Goal: Task Accomplishment & Management: Use online tool/utility

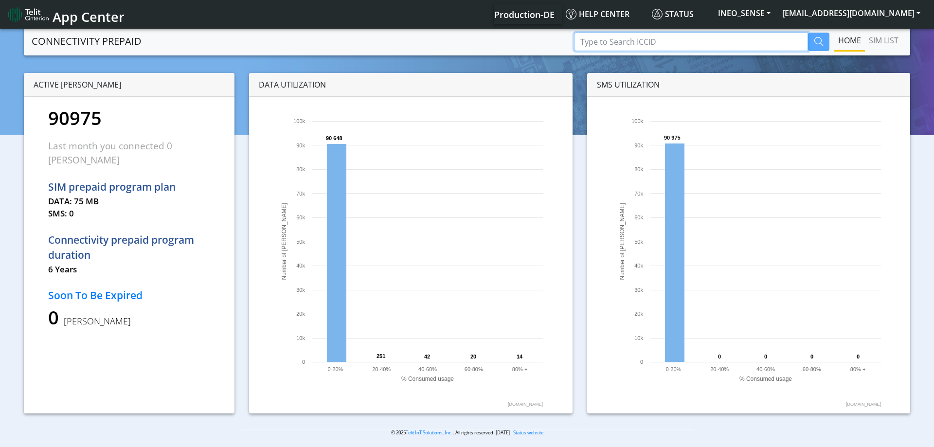
click at [689, 38] on input "Type to Search ICCID" at bounding box center [691, 42] width 234 height 18
paste input "89358151000028839051"
type input "89358151000028839051"
click at [819, 45] on icon "button" at bounding box center [819, 41] width 9 height 9
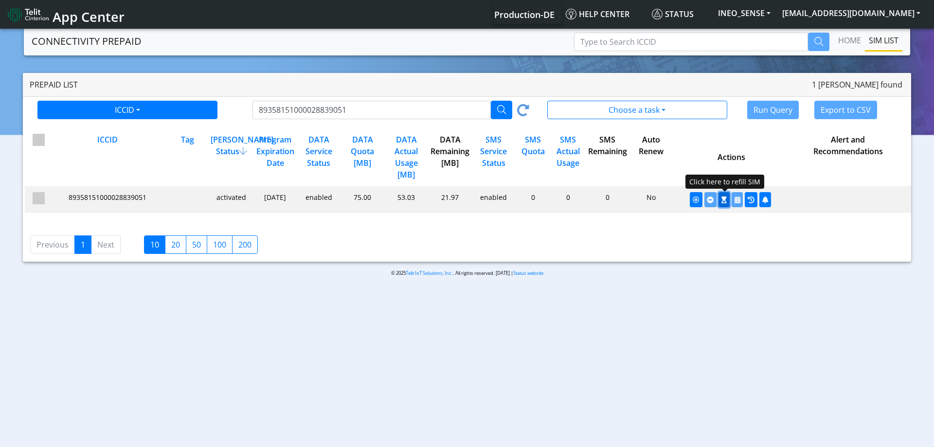
click at [725, 201] on icon "button" at bounding box center [724, 200] width 5 height 7
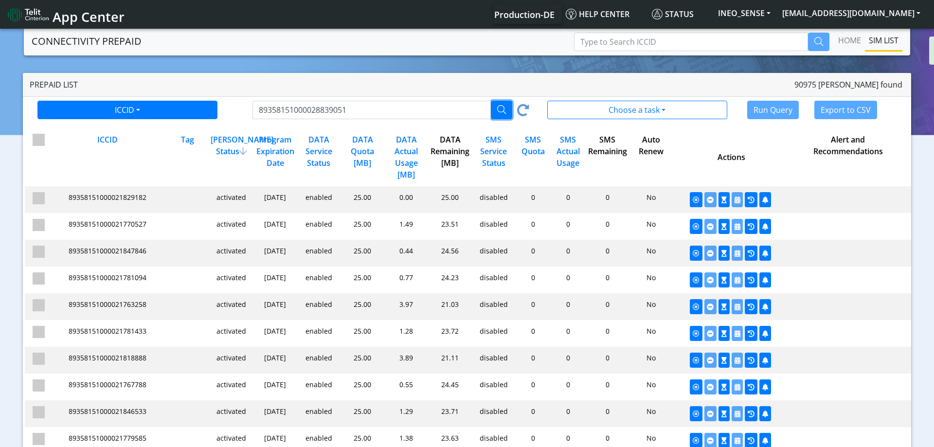
click at [502, 110] on icon "button" at bounding box center [501, 109] width 9 height 9
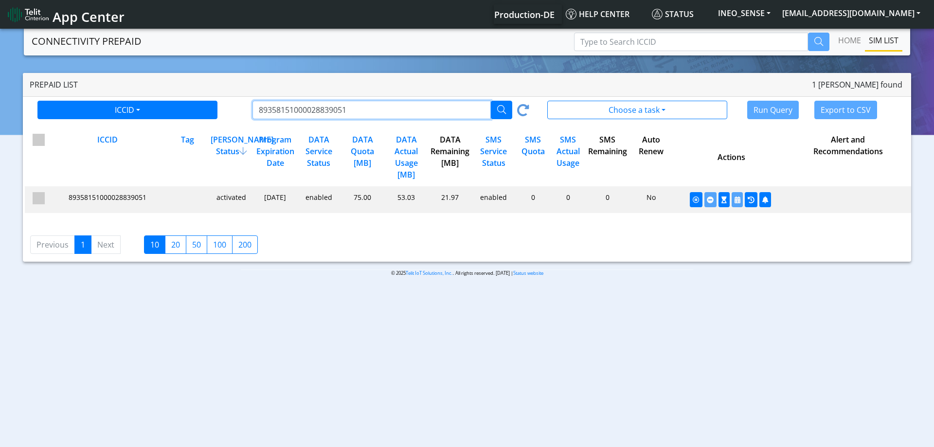
click at [292, 105] on input "89358151000028839051" at bounding box center [372, 110] width 239 height 18
click at [292, 106] on input "89358151000028839051" at bounding box center [372, 110] width 239 height 18
paste input "36"
type input "89358151000028839036"
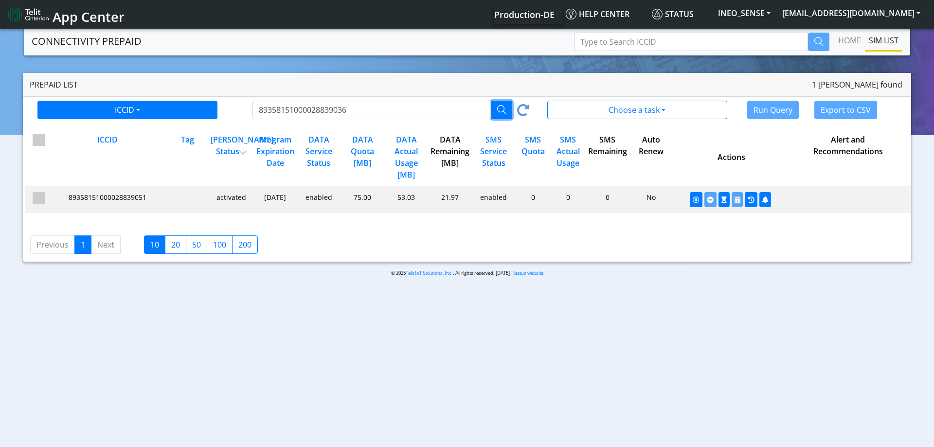
click at [500, 111] on icon "button" at bounding box center [501, 109] width 9 height 9
click at [724, 203] on button "button" at bounding box center [724, 199] width 11 height 15
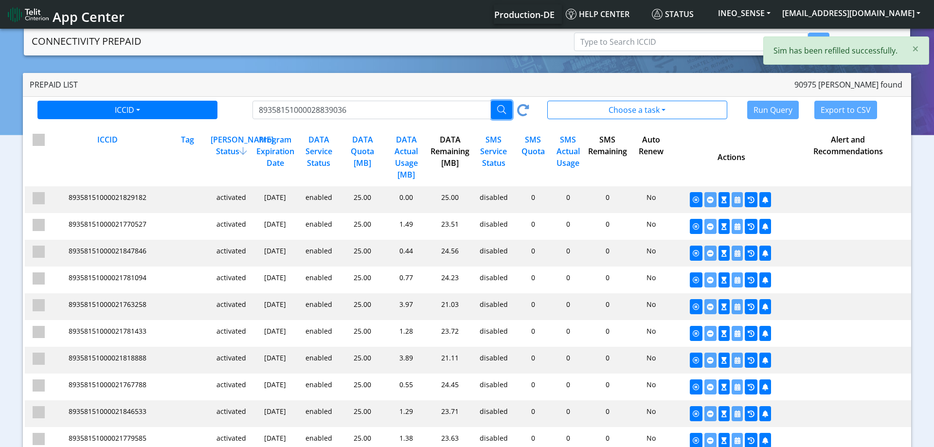
click at [498, 112] on icon "button" at bounding box center [501, 109] width 9 height 9
